Goal: Task Accomplishment & Management: Complete application form

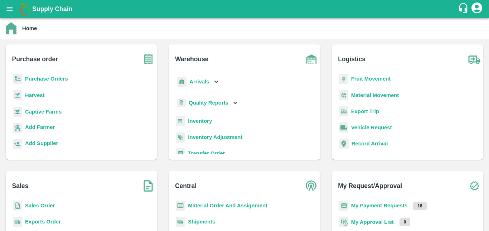
click at [50, 81] on b "Purchase Orders" at bounding box center [46, 79] width 43 height 6
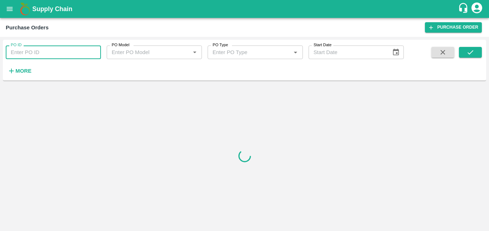
click at [40, 54] on input "PO ID" at bounding box center [53, 52] width 95 height 14
click at [15, 65] on button "More" at bounding box center [20, 71] width 28 height 12
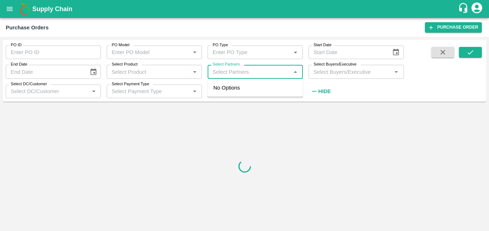
click at [255, 72] on input "Select Partners" at bounding box center [249, 71] width 79 height 9
paste input "9404116493"
type input "9404116493"
click at [230, 89] on input "checkbox" at bounding box center [223, 92] width 14 height 14
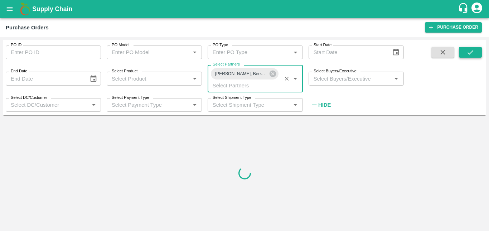
click at [472, 52] on icon "submit" at bounding box center [471, 52] width 6 height 4
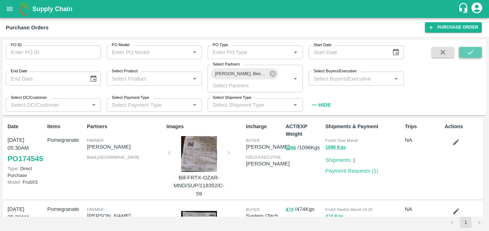
click at [467, 53] on icon "submit" at bounding box center [471, 52] width 8 height 8
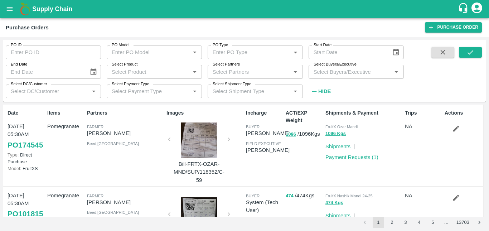
click at [349, 161] on p "Payment Requests ( 1 )" at bounding box center [352, 157] width 53 height 8
click at [349, 160] on link "Payment Requests ( 1 )" at bounding box center [352, 157] width 53 height 6
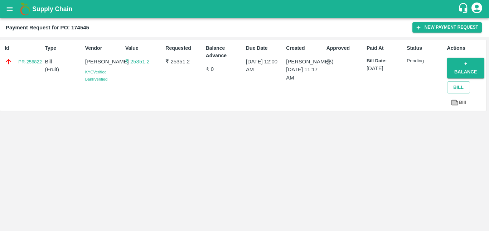
click at [33, 60] on link "PR-256822" at bounding box center [30, 61] width 24 height 7
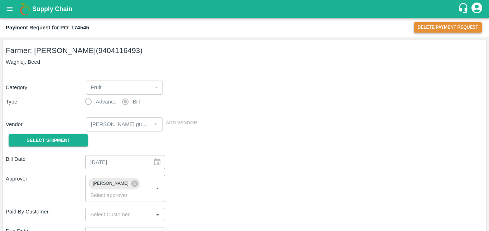
click at [462, 25] on button "Delete Payment Request" at bounding box center [448, 27] width 68 height 10
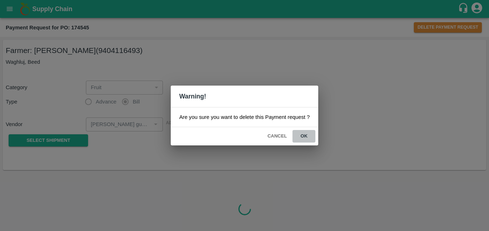
click at [303, 138] on button "ok" at bounding box center [304, 136] width 23 height 13
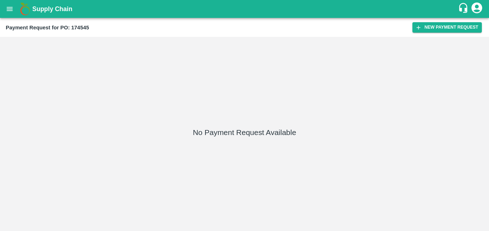
click at [90, 27] on div "Payment Request for PO: 174545" at bounding box center [209, 27] width 407 height 9
click at [83, 27] on b "Payment Request for PO: 174545" at bounding box center [47, 28] width 83 height 6
copy b "174545"
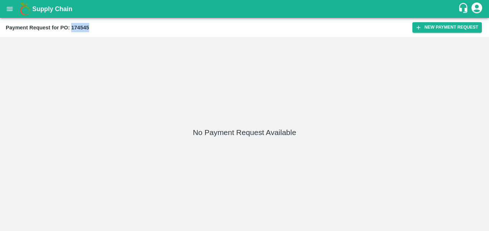
copy b "174545"
click at [6, 7] on icon "open drawer" at bounding box center [10, 9] width 8 height 8
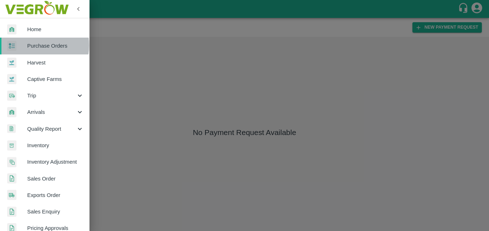
click at [37, 45] on span "Purchase Orders" at bounding box center [55, 46] width 57 height 8
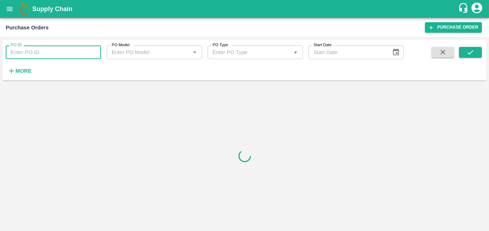
click at [44, 53] on input "PO ID" at bounding box center [53, 52] width 95 height 14
paste input "174545"
click at [12, 53] on input "174545" at bounding box center [53, 52] width 95 height 14
click at [23, 75] on h6 "More" at bounding box center [23, 70] width 16 height 9
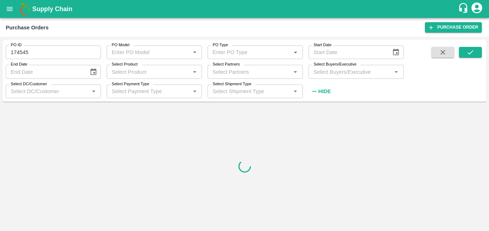
click at [469, 47] on div "PO ID 174545 PO ID PO Model PO Model   * PO Type PO Type   * Start Date Start D…" at bounding box center [245, 71] width 484 height 56
click at [470, 49] on icon "submit" at bounding box center [471, 52] width 8 height 8
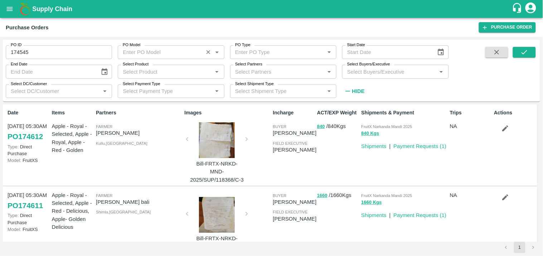
drag, startPoint x: 475, startPoint y: 3, endPoint x: 146, endPoint y: 51, distance: 333.0
click at [146, 51] on input "PO Model" at bounding box center [160, 52] width 81 height 9
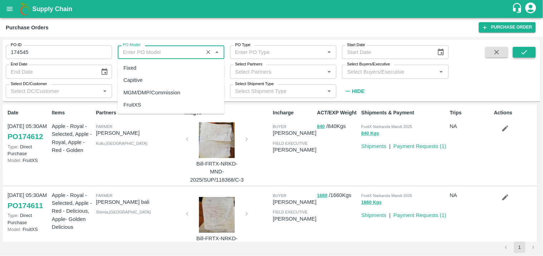
click at [489, 54] on icon "submit" at bounding box center [525, 52] width 6 height 4
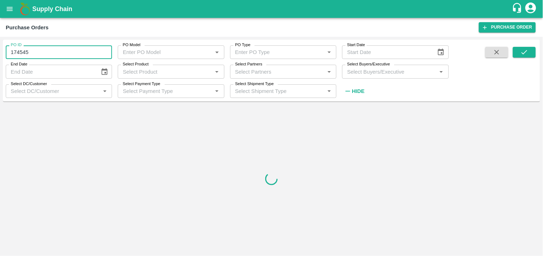
click at [11, 55] on input "174545" at bounding box center [59, 52] width 106 height 14
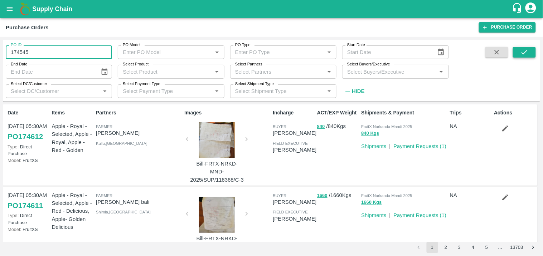
click at [489, 56] on button "submit" at bounding box center [524, 52] width 23 height 11
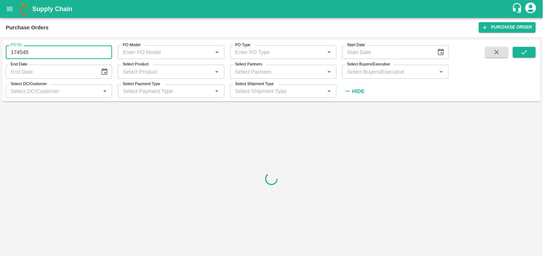
click at [12, 53] on input "174545" at bounding box center [59, 52] width 106 height 14
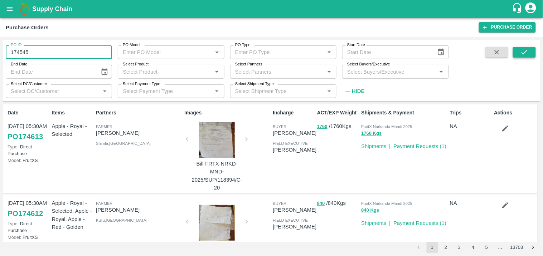
click at [489, 56] on button "submit" at bounding box center [524, 52] width 23 height 11
click at [36, 54] on input "174545" at bounding box center [59, 52] width 106 height 14
type input "1"
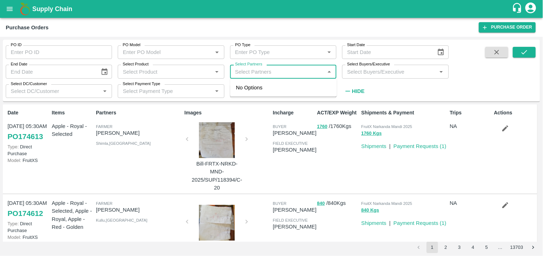
click at [261, 73] on input "Select Partners" at bounding box center [277, 71] width 90 height 9
paste input "9404116493"
type input "9404116493"
click at [235, 75] on input "Select Partners" at bounding box center [277, 71] width 90 height 9
click at [273, 95] on div "[PERSON_NAME], Beed-9404116493" at bounding box center [293, 92] width 75 height 16
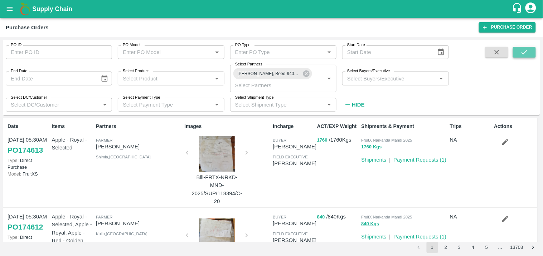
click at [489, 54] on icon "submit" at bounding box center [525, 52] width 8 height 8
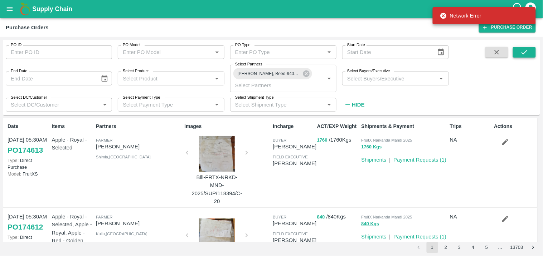
click at [489, 51] on icon "submit" at bounding box center [525, 52] width 8 height 8
